Goal: Task Accomplishment & Management: Manage account settings

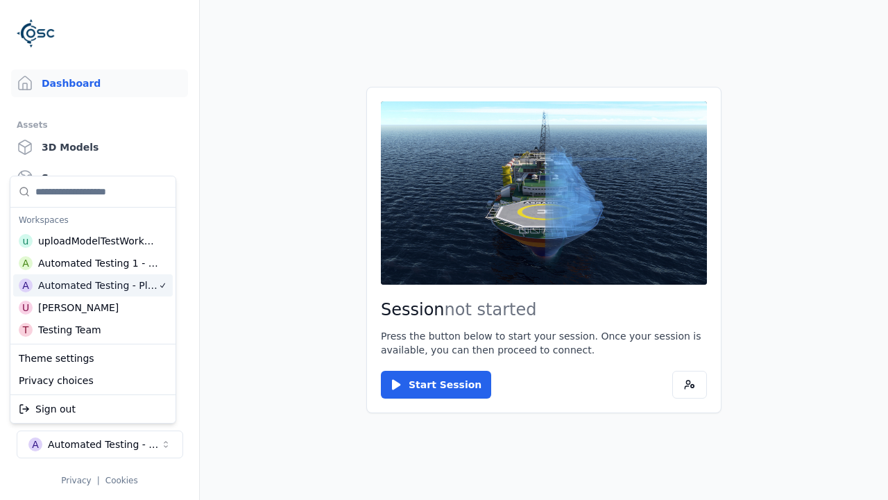
click at [444, 250] on html "Support Dashboard Assets 3D Models Scenes Datasets Recordings Support Documenta…" at bounding box center [444, 250] width 888 height 500
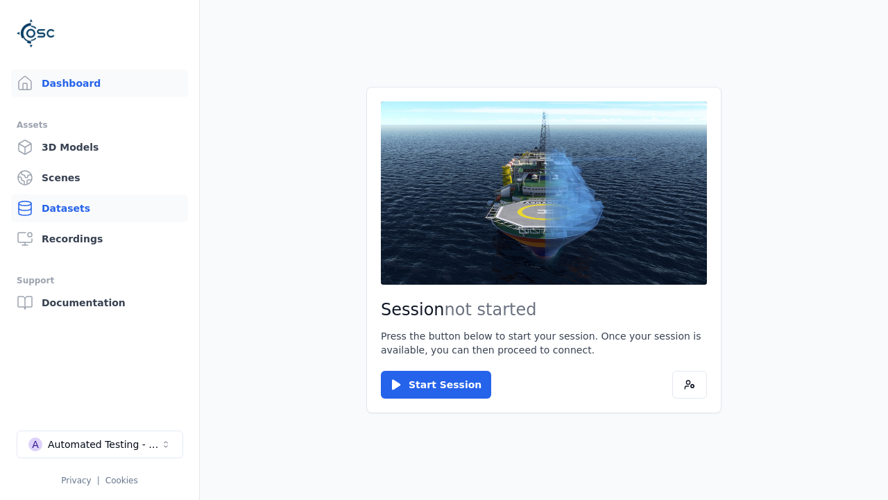
click at [99, 208] on link "Datasets" at bounding box center [99, 208] width 177 height 28
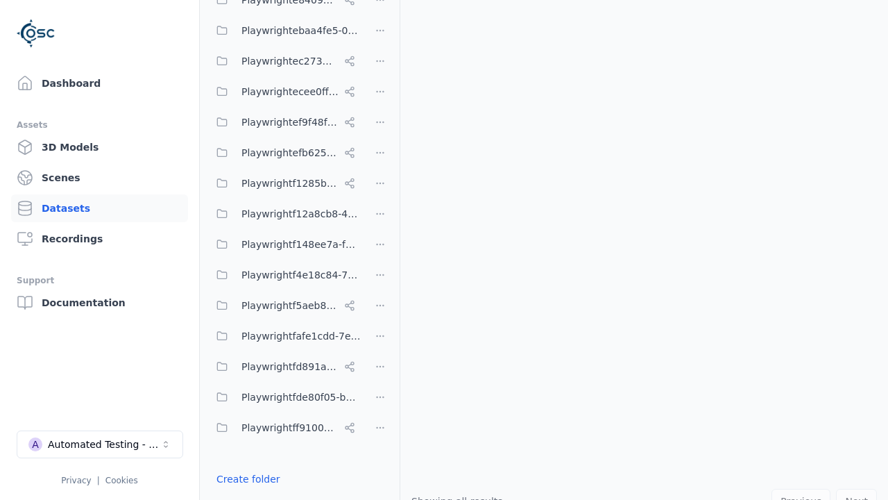
click at [244, 491] on button "Done editing" at bounding box center [247, 503] width 79 height 25
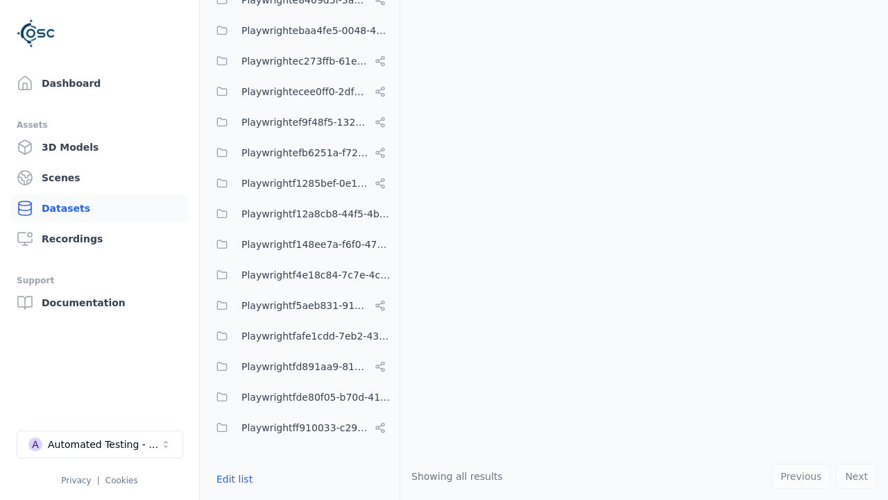
click at [99, 208] on link "Datasets" at bounding box center [99, 208] width 177 height 28
click at [232, 479] on button "Edit list" at bounding box center [234, 478] width 53 height 25
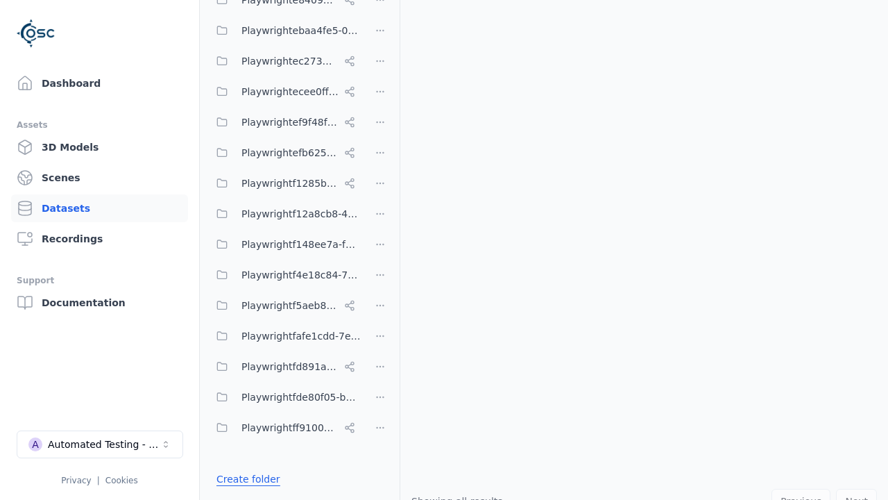
click at [244, 479] on link "Create folder" at bounding box center [249, 479] width 64 height 14
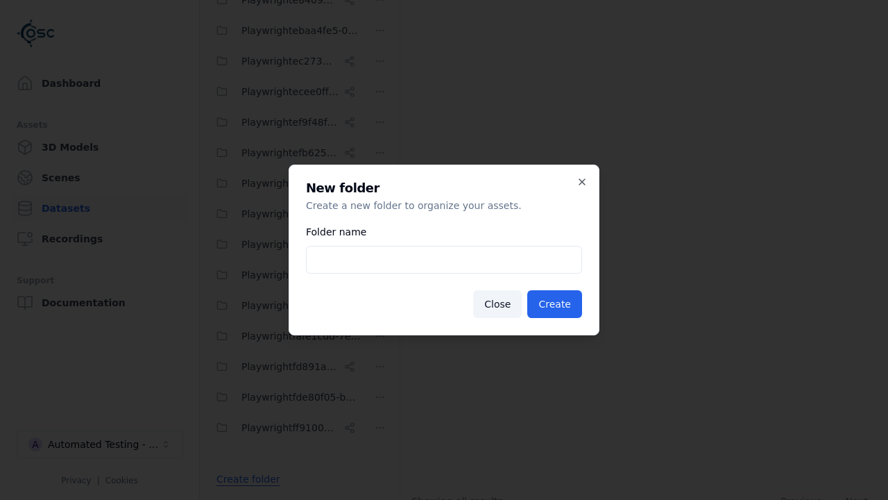
type input "**********"
click at [557, 304] on button "Create" at bounding box center [554, 304] width 55 height 28
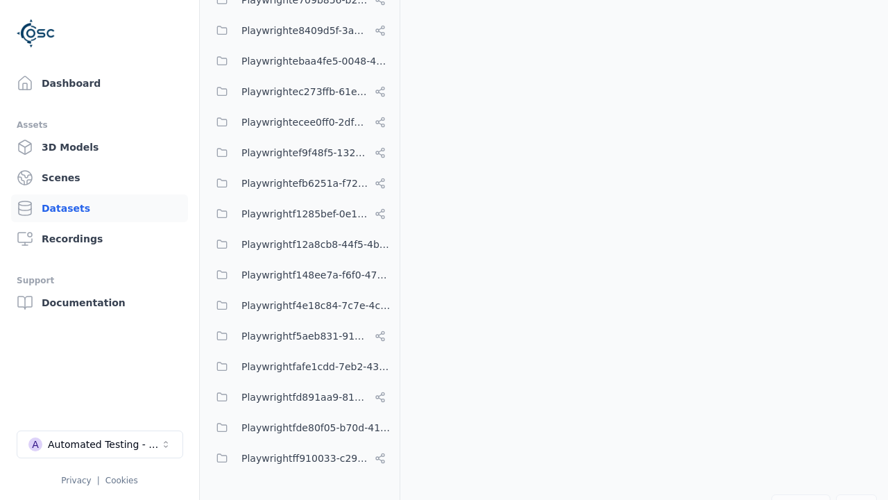
scroll to position [7329, 0]
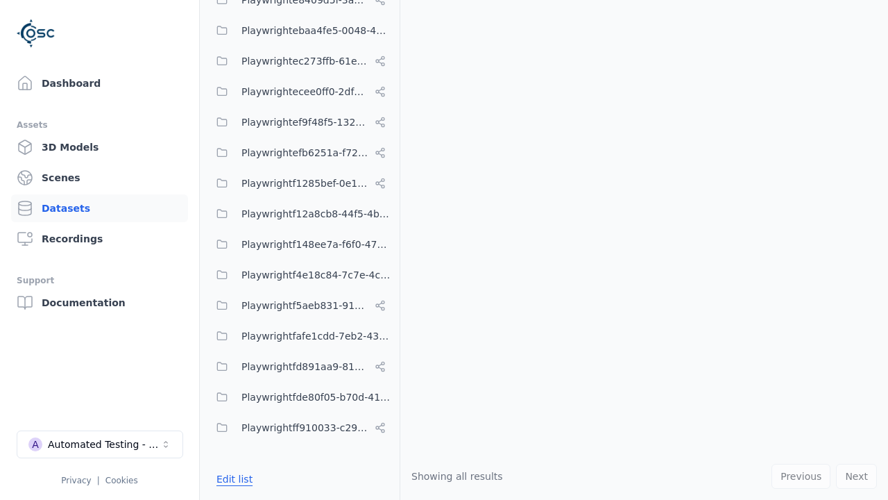
click at [232, 479] on button "Edit list" at bounding box center [234, 478] width 53 height 25
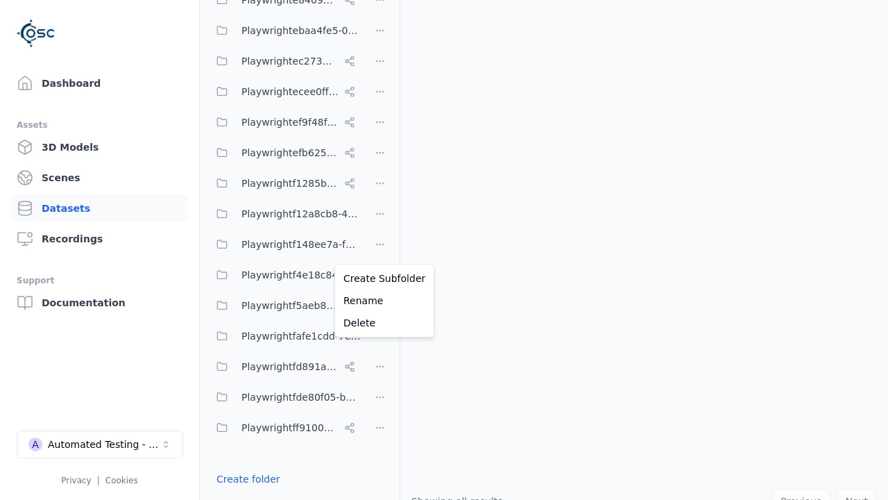
click at [380, 250] on html "Support Dashboard Assets 3D Models Scenes Datasets Recordings Support Documenta…" at bounding box center [444, 250] width 888 height 500
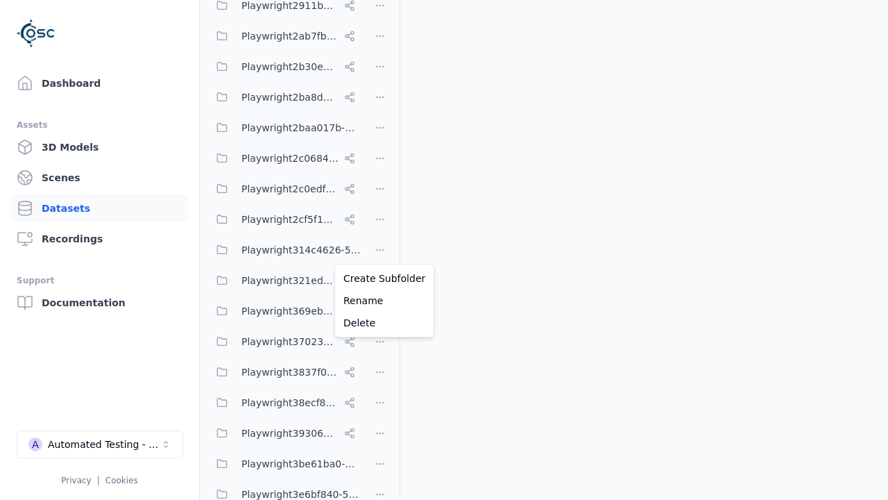
click at [444, 250] on html "Support Dashboard Assets 3D Models Scenes Datasets Recordings Support Documenta…" at bounding box center [444, 250] width 888 height 500
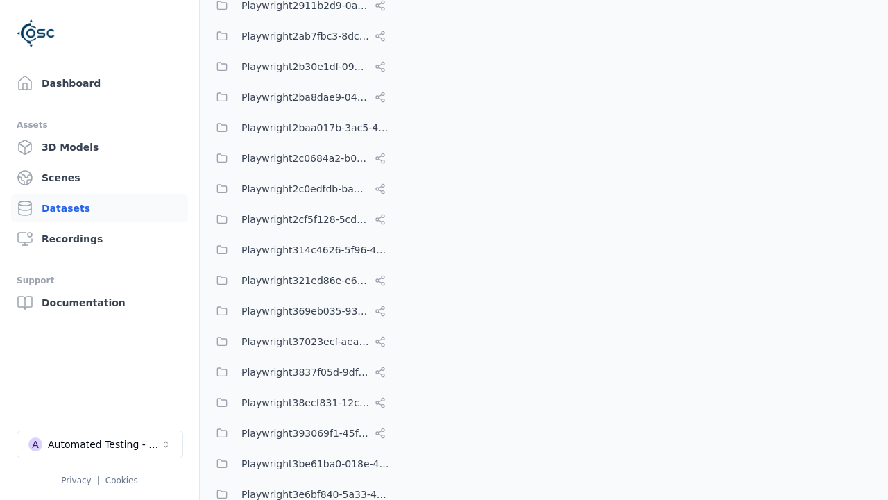
scroll to position [7329, 0]
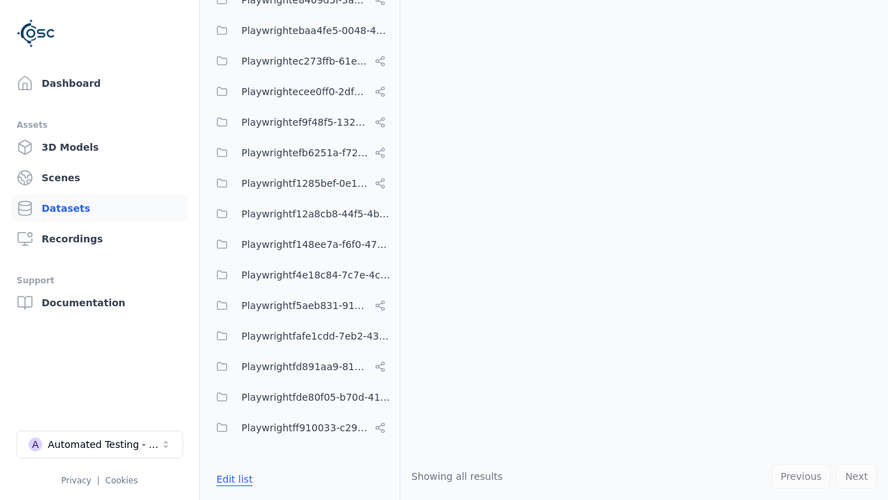
click at [232, 479] on button "Edit list" at bounding box center [234, 478] width 53 height 25
